Goal: Task Accomplishment & Management: Manage account settings

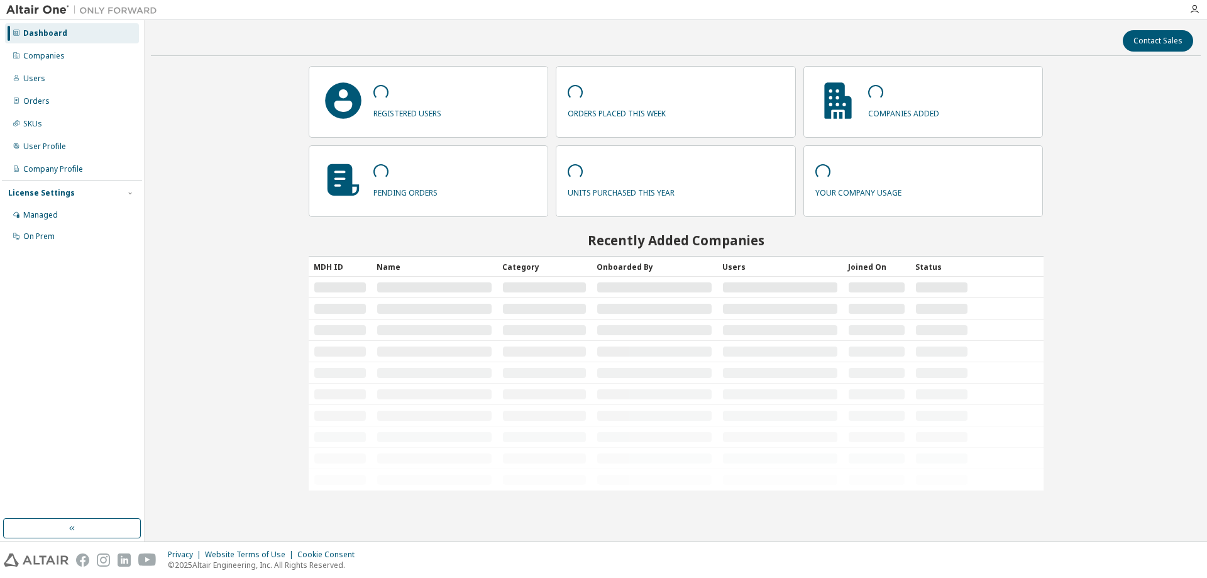
click at [224, 290] on div "Contact Sales registered users orders placed this week companies added pending …" at bounding box center [676, 280] width 1050 height 508
click at [35, 219] on div "Managed" at bounding box center [40, 215] width 35 height 10
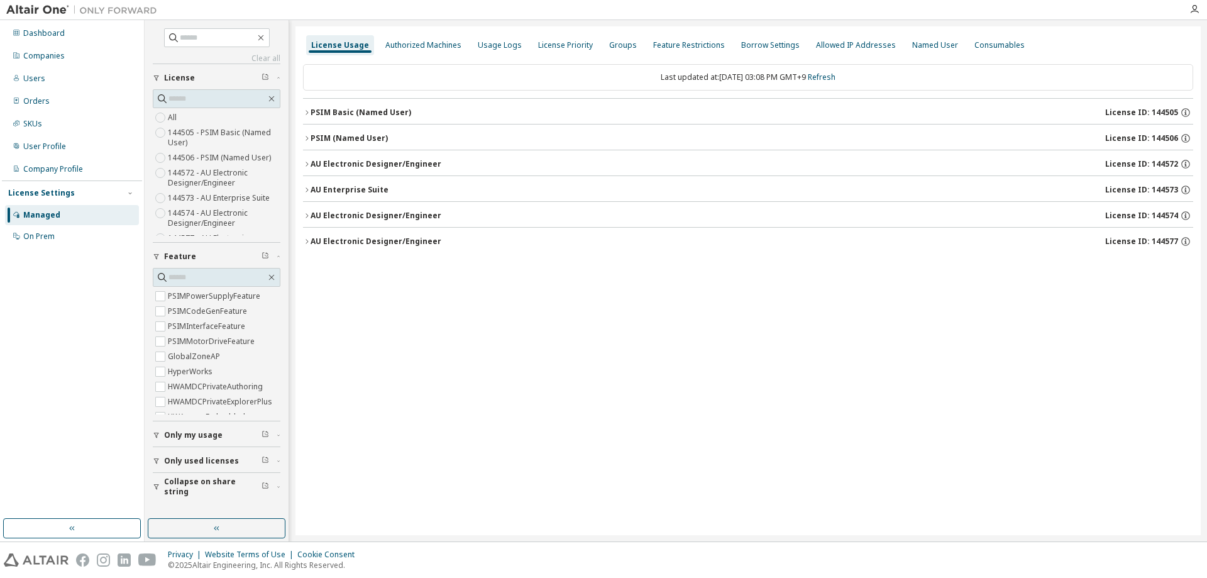
click at [307, 138] on icon "button" at bounding box center [307, 139] width 8 height 8
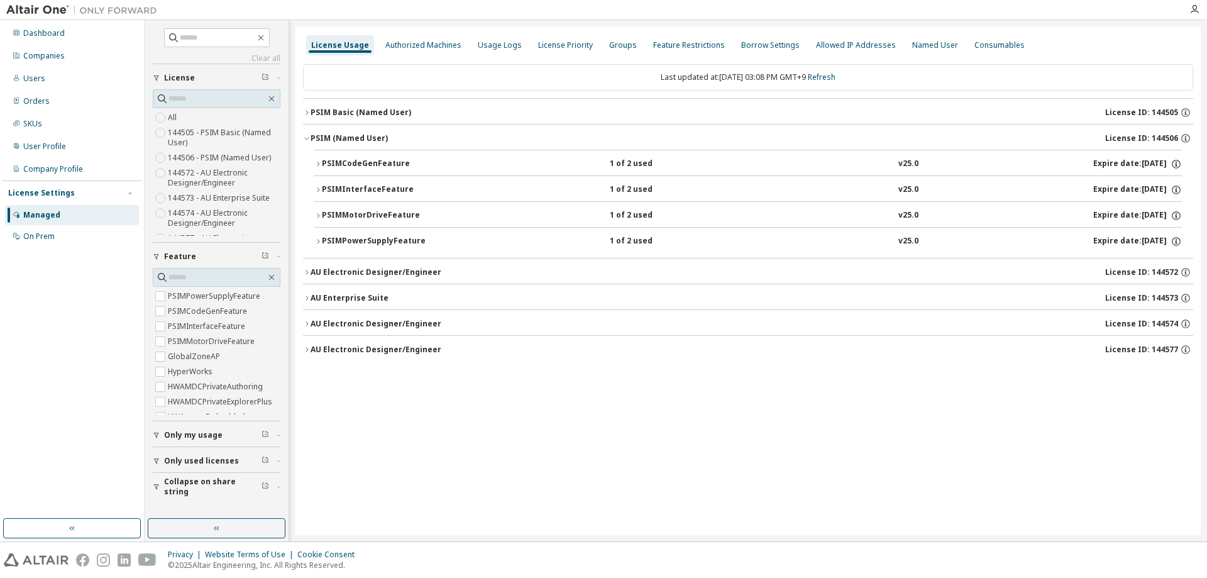
click at [309, 114] on icon "button" at bounding box center [307, 113] width 8 height 8
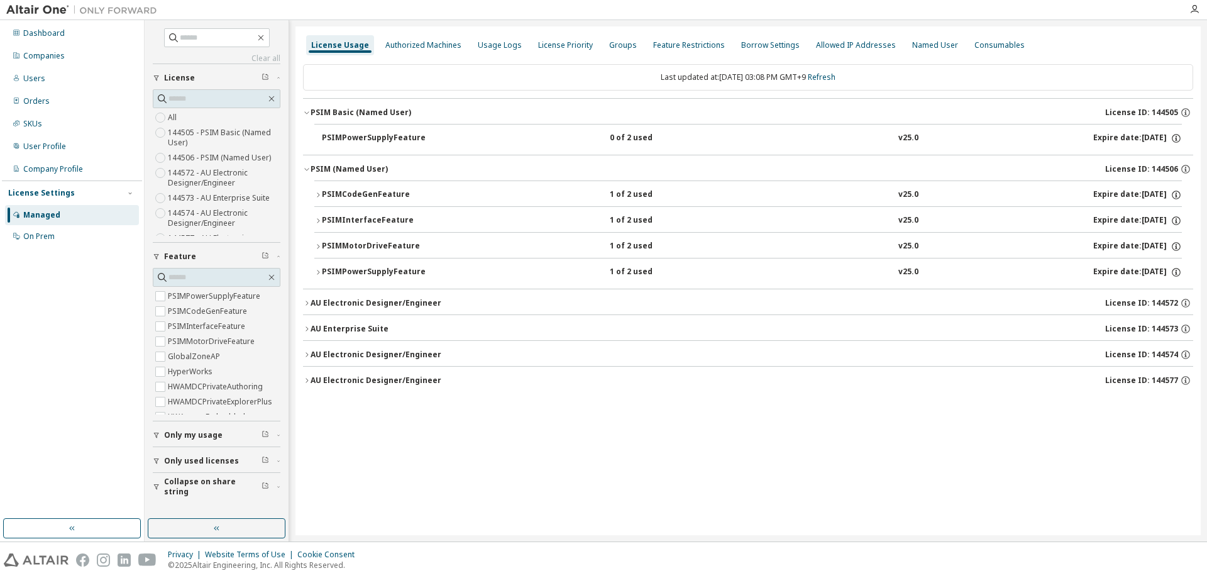
click at [532, 476] on div "License Usage Authorized Machines Usage Logs License Priority Groups Feature Re…" at bounding box center [747, 280] width 905 height 508
click at [489, 487] on div "License Usage Authorized Machines Usage Logs License Priority Groups Feature Re…" at bounding box center [747, 280] width 905 height 508
click at [306, 113] on icon "button" at bounding box center [306, 113] width 4 height 3
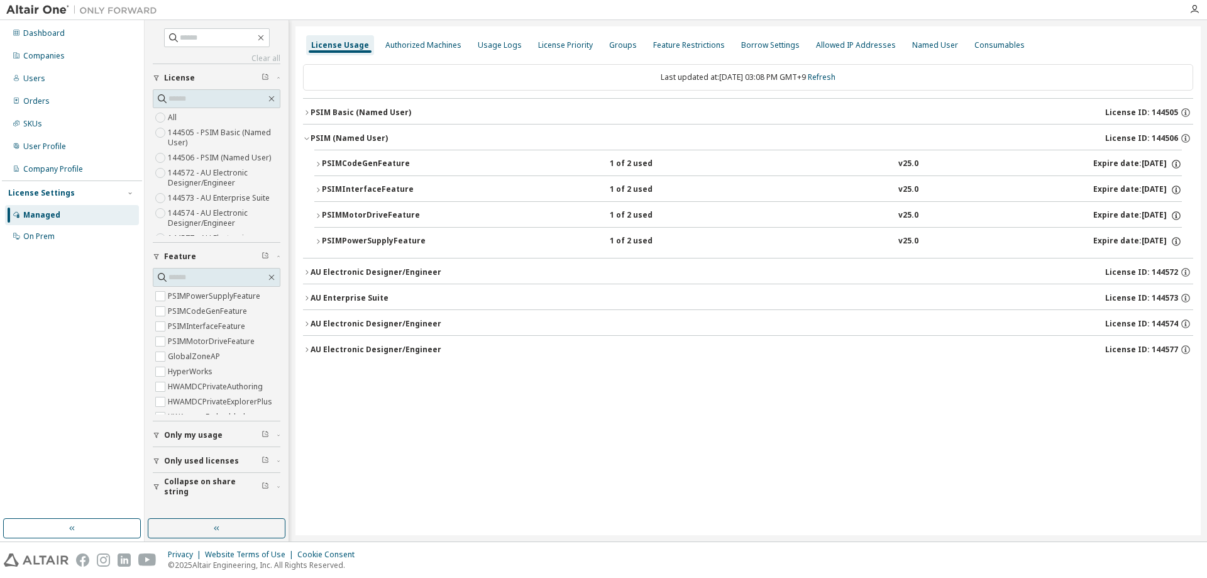
click at [304, 134] on button "PSIM (Named User) License ID: 144506" at bounding box center [748, 138] width 890 height 28
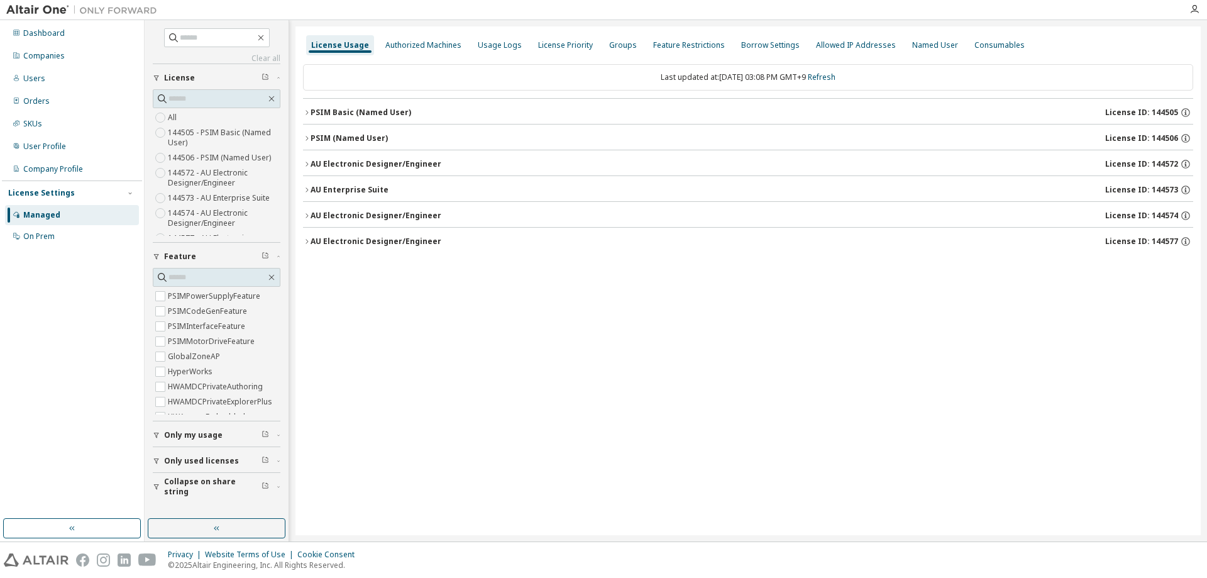
click at [419, 344] on div "License Usage Authorized Machines Usage Logs License Priority Groups Feature Re…" at bounding box center [747, 280] width 905 height 508
click at [400, 332] on div "License Usage Authorized Machines Usage Logs License Priority Groups Feature Re…" at bounding box center [747, 280] width 905 height 508
click at [398, 336] on div "License Usage Authorized Machines Usage Logs License Priority Groups Feature Re…" at bounding box center [747, 280] width 905 height 508
click at [36, 30] on div "Dashboard" at bounding box center [43, 33] width 41 height 10
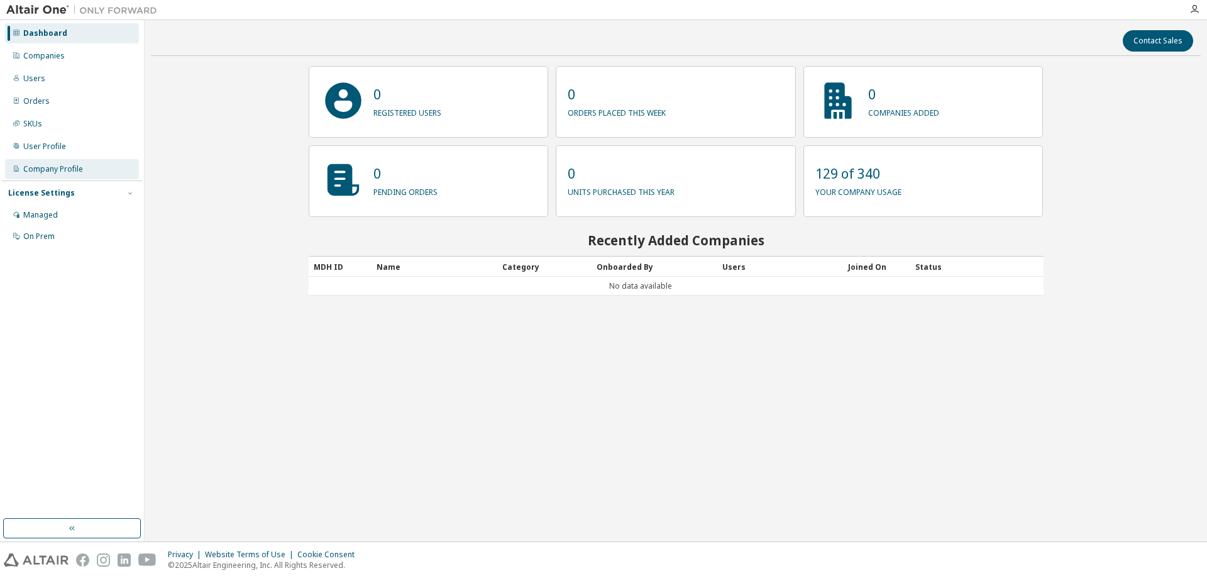
click at [76, 167] on div "Company Profile" at bounding box center [53, 169] width 60 height 10
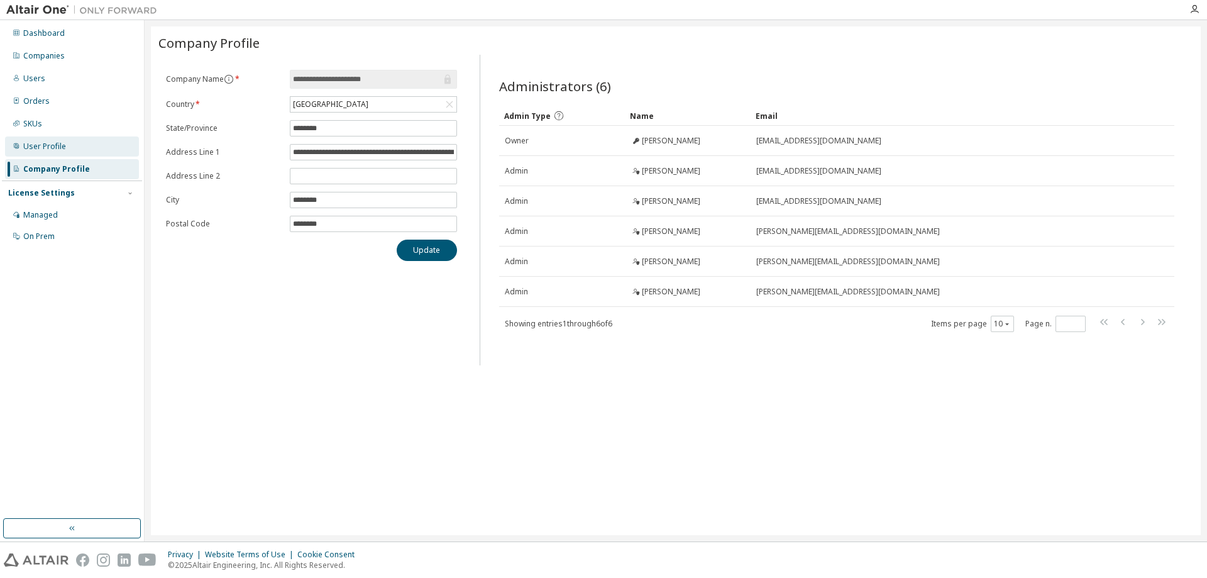
click at [72, 148] on div "User Profile" at bounding box center [72, 146] width 134 height 20
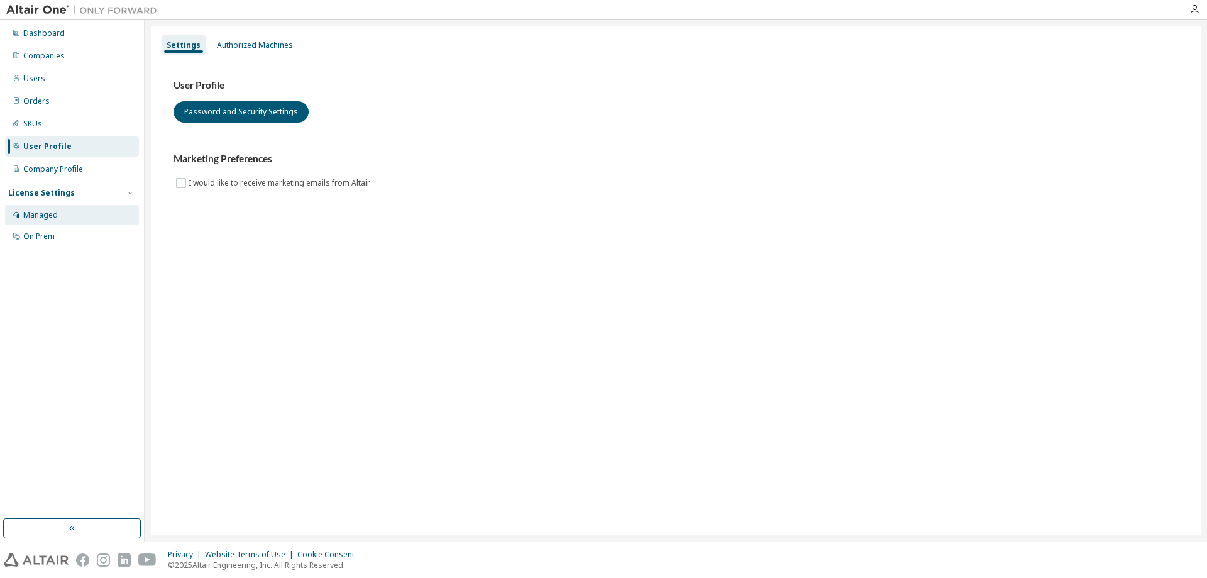
click at [59, 211] on div "Managed" at bounding box center [72, 215] width 134 height 20
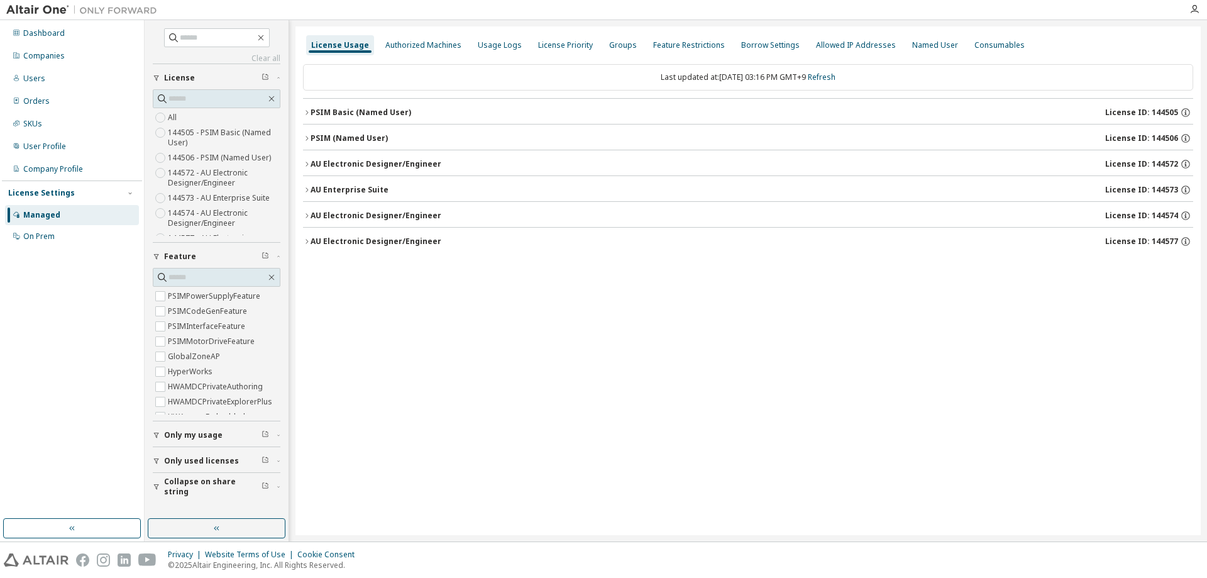
click at [700, 368] on div "License Usage Authorized Machines Usage Logs License Priority Groups Feature Re…" at bounding box center [747, 280] width 905 height 508
